Goal: Navigation & Orientation: Find specific page/section

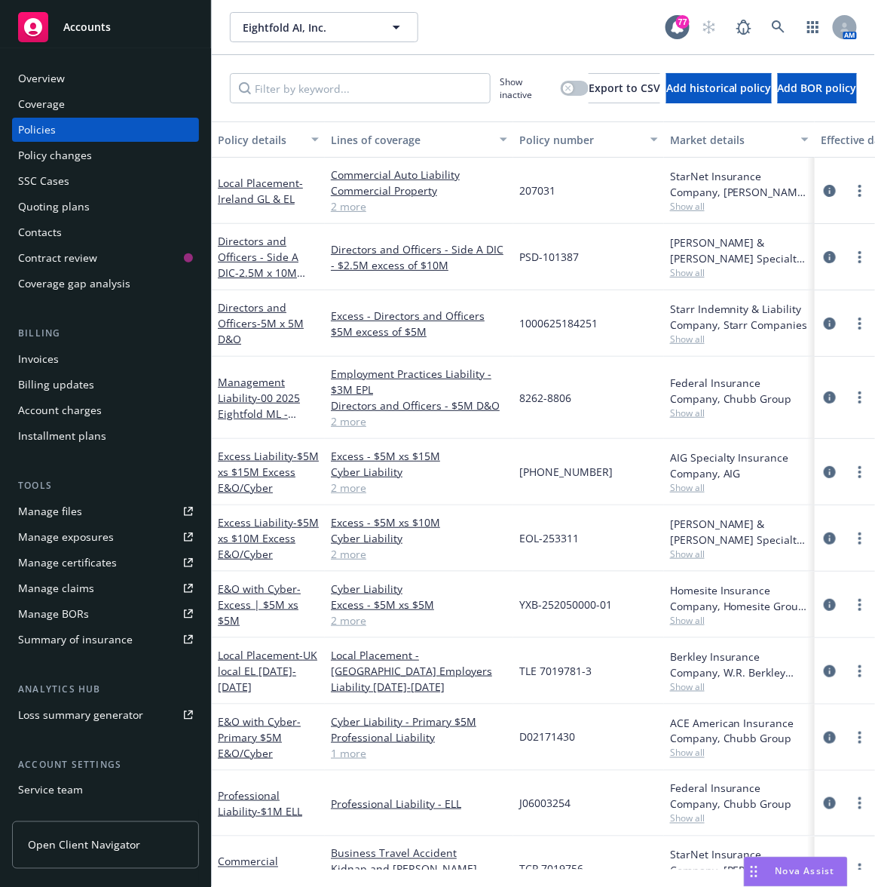
drag, startPoint x: 0, startPoint y: 0, endPoint x: 82, endPoint y: 29, distance: 87.3
click at [82, 29] on span "Accounts" at bounding box center [86, 27] width 47 height 12
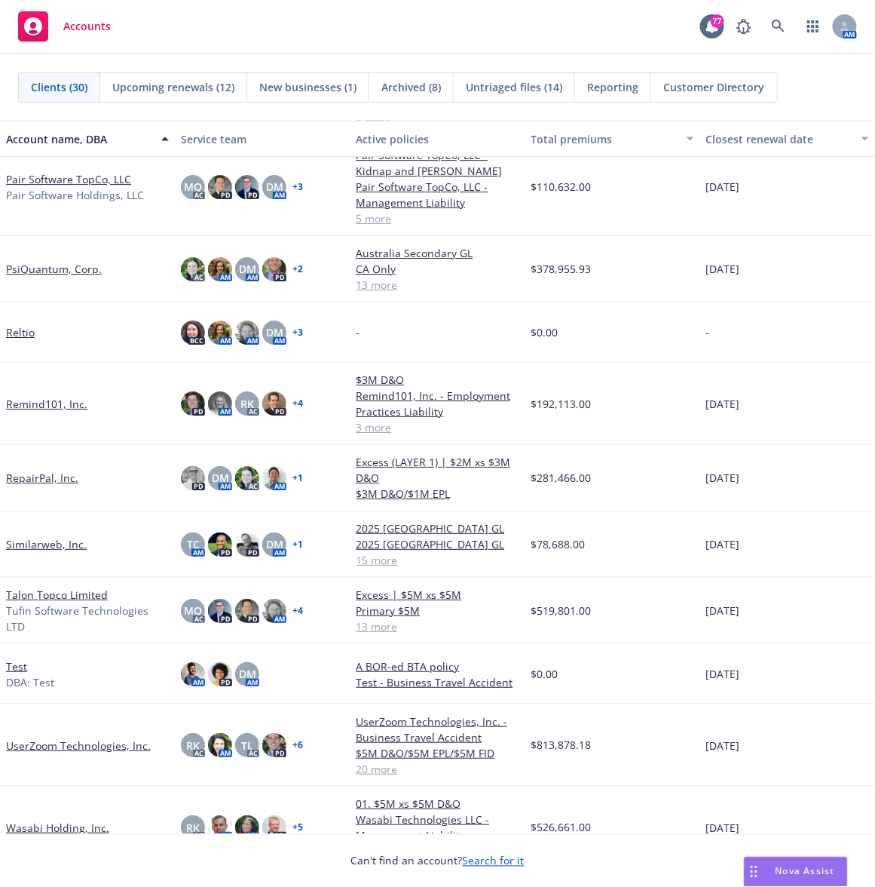
scroll to position [1261, 0]
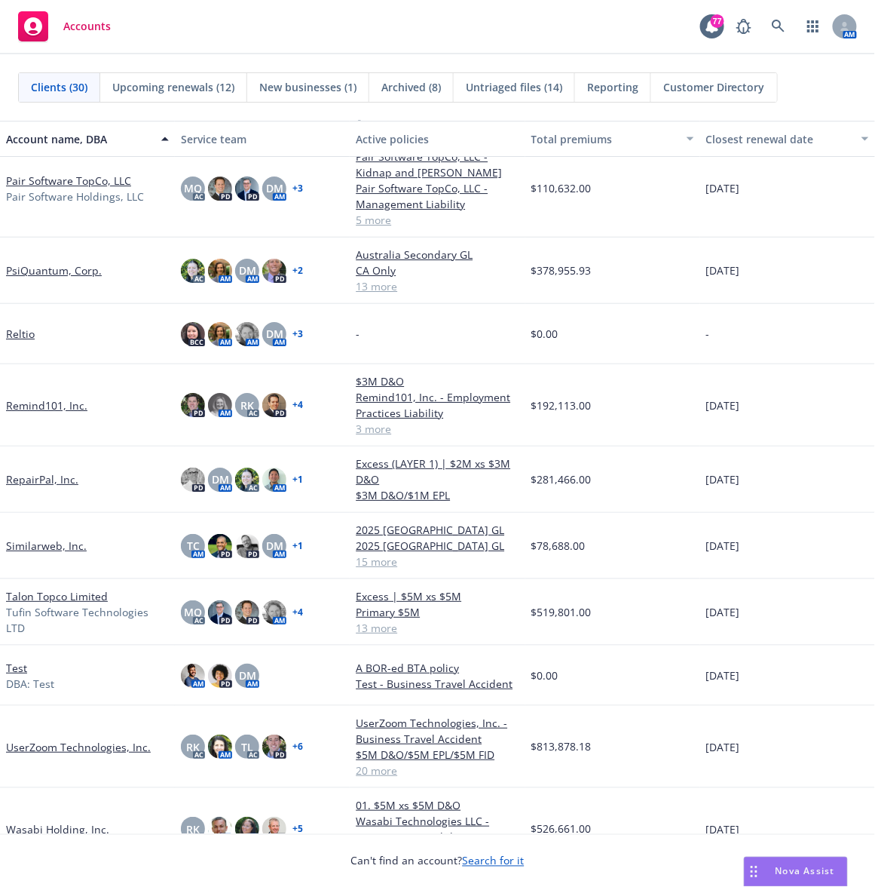
click at [54, 183] on link "Pair Software TopCo, LLC" at bounding box center [68, 181] width 125 height 16
